Goal: Browse casually

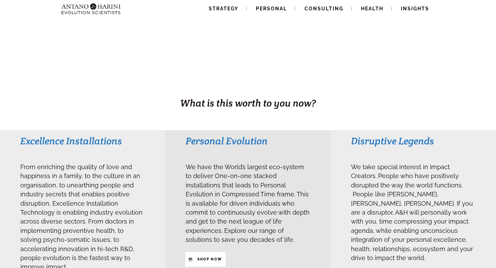
scroll to position [68, 0]
